Goal: Task Accomplishment & Management: Manage account settings

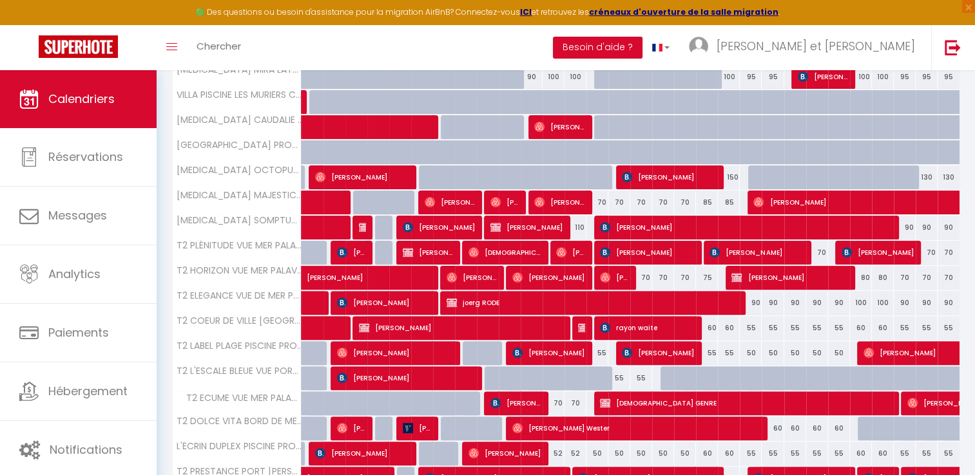
scroll to position [334, 0]
click at [637, 398] on span "[DEMOGRAPHIC_DATA] GENRE" at bounding box center [746, 403] width 292 height 24
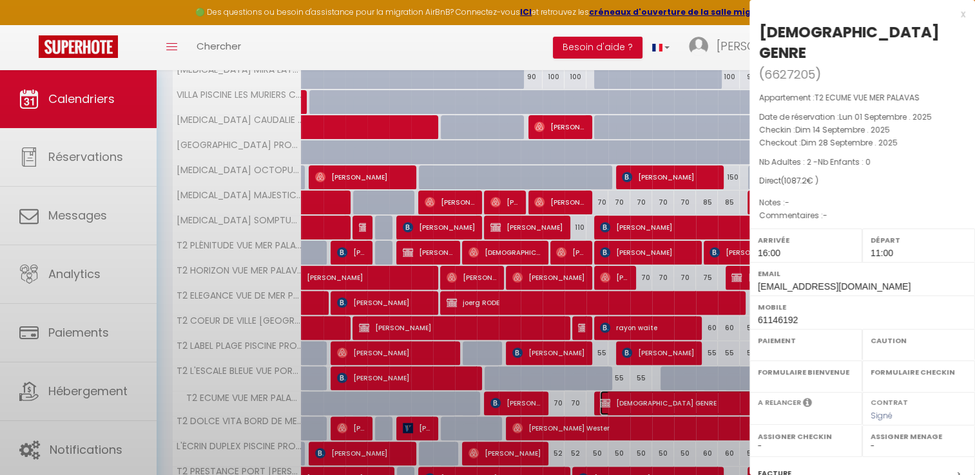
select select "OK"
select select "KO"
select select "0"
select select "1"
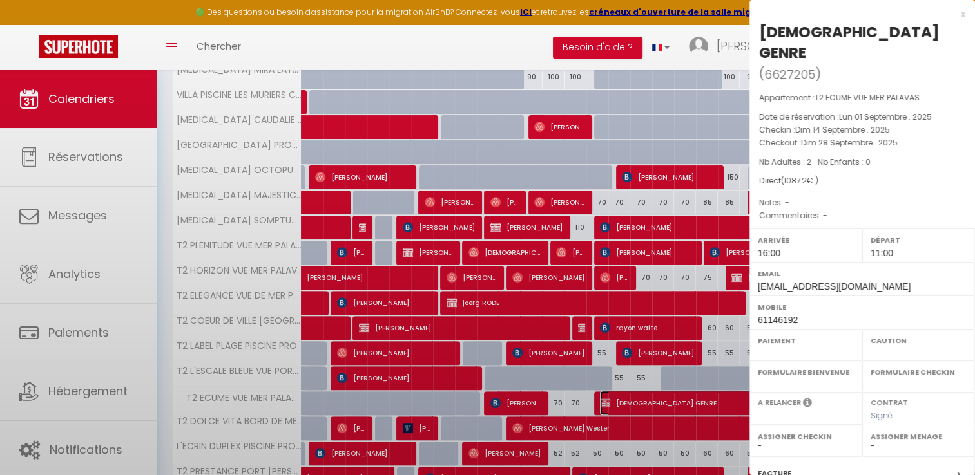
select select
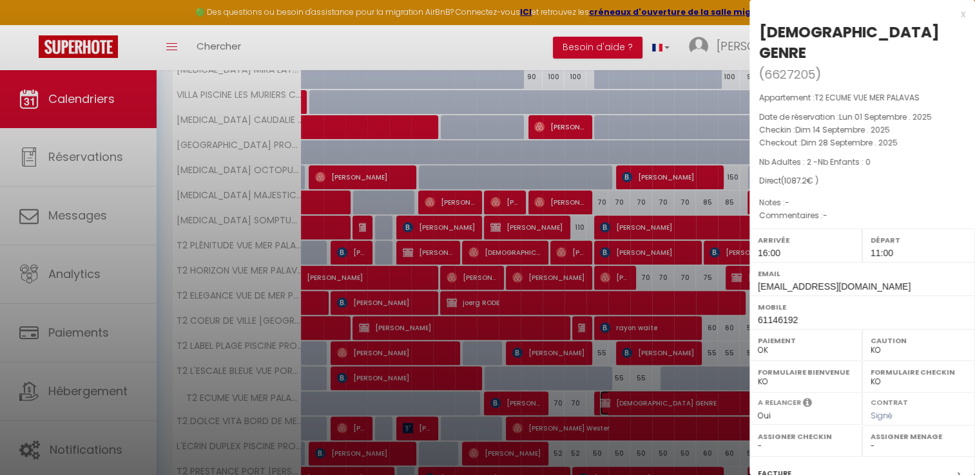
select select "42629"
click at [879, 345] on select "OK KO" at bounding box center [918, 351] width 96 height 12
select select "OK"
click at [870, 345] on select "OK KO" at bounding box center [918, 351] width 96 height 12
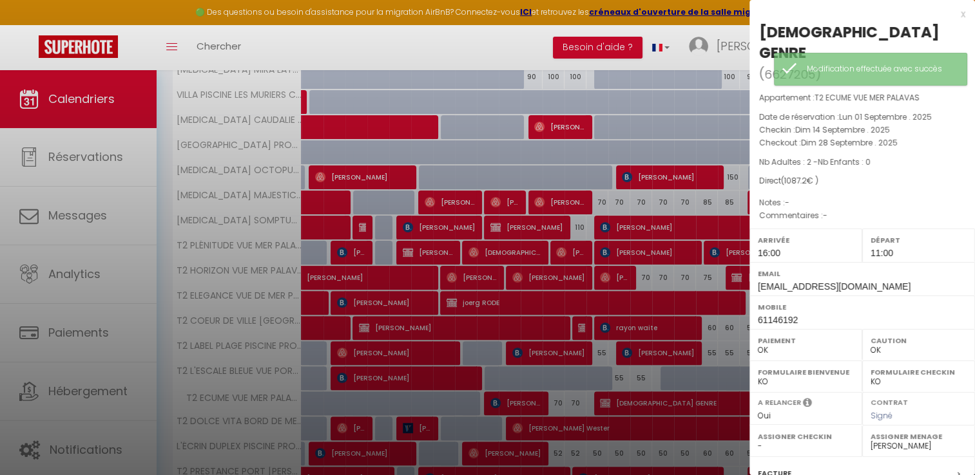
scroll to position [122, 0]
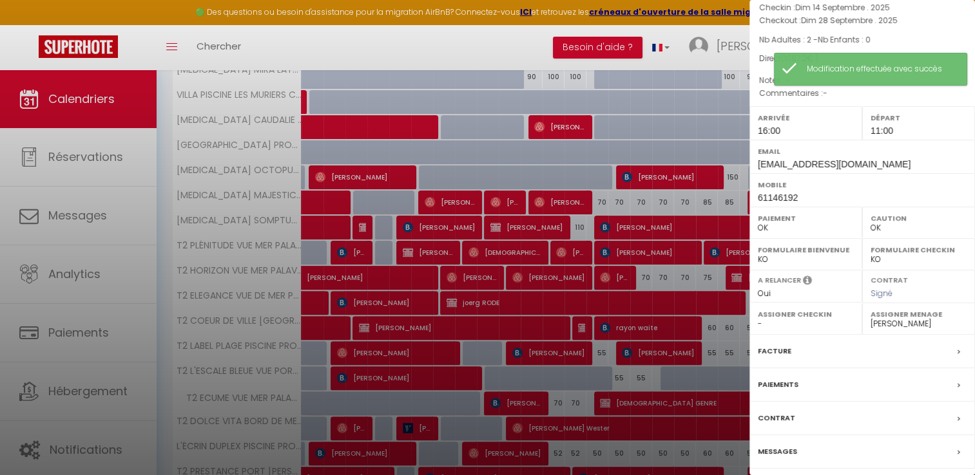
click at [55, 103] on div at bounding box center [487, 237] width 975 height 475
